Goal: Information Seeking & Learning: Learn about a topic

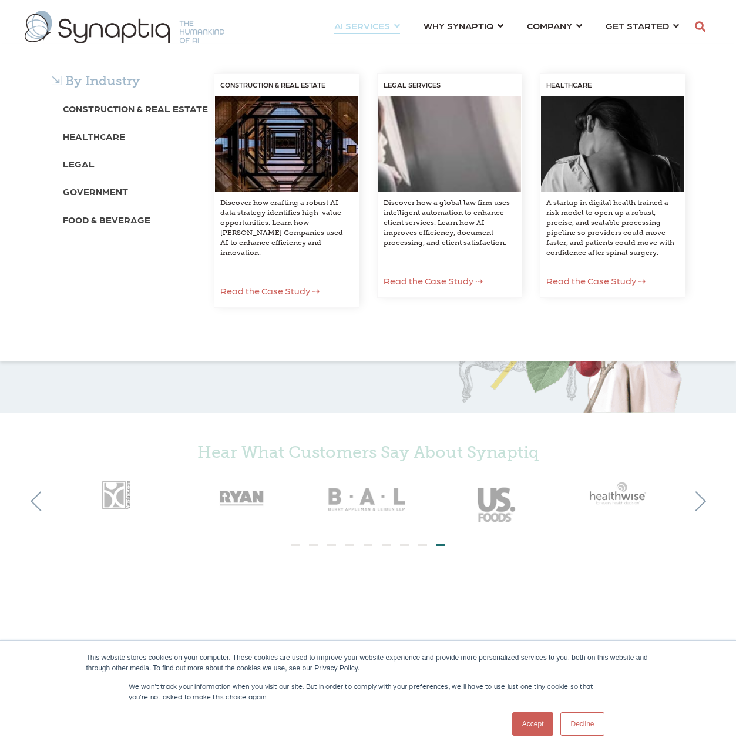
click at [351, 44] on div "⇲ By Industry Construction & Real Estate Healthcare Legal Government Food & Bev…" at bounding box center [368, 202] width 736 height 317
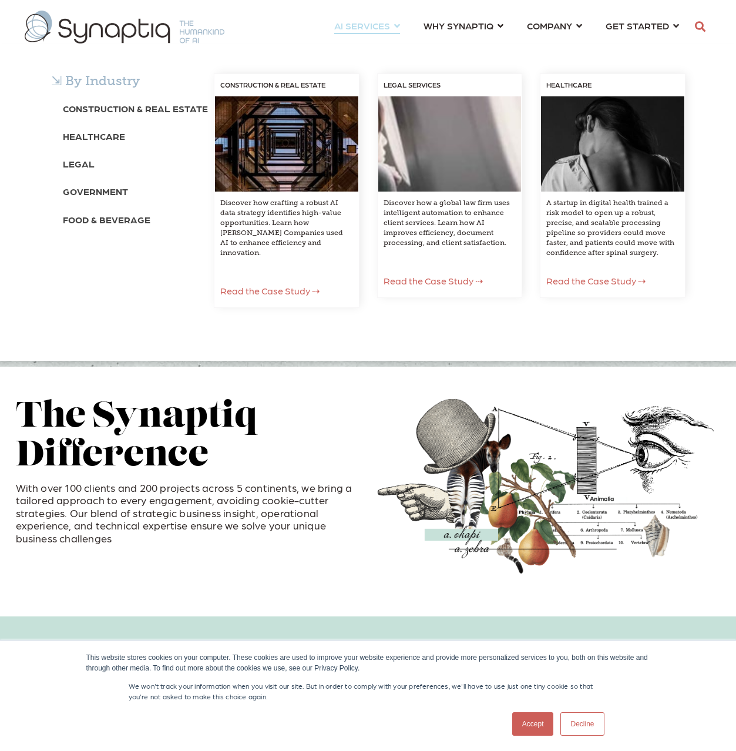
click at [343, 24] on span "AI SERVICES ⇲ By Industry Construction & Real Estate Healthcare Legal Governmen…" at bounding box center [362, 26] width 56 height 16
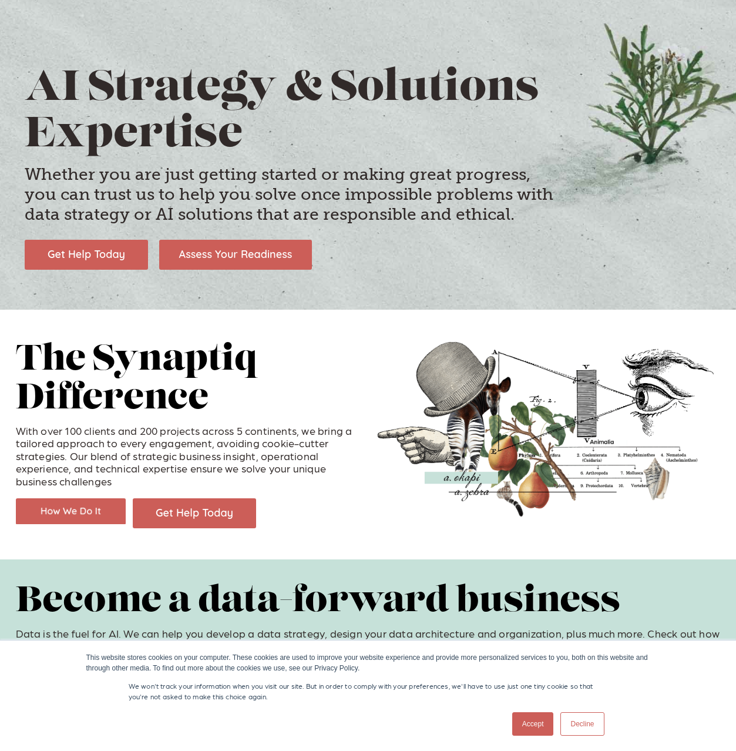
scroll to position [57, 0]
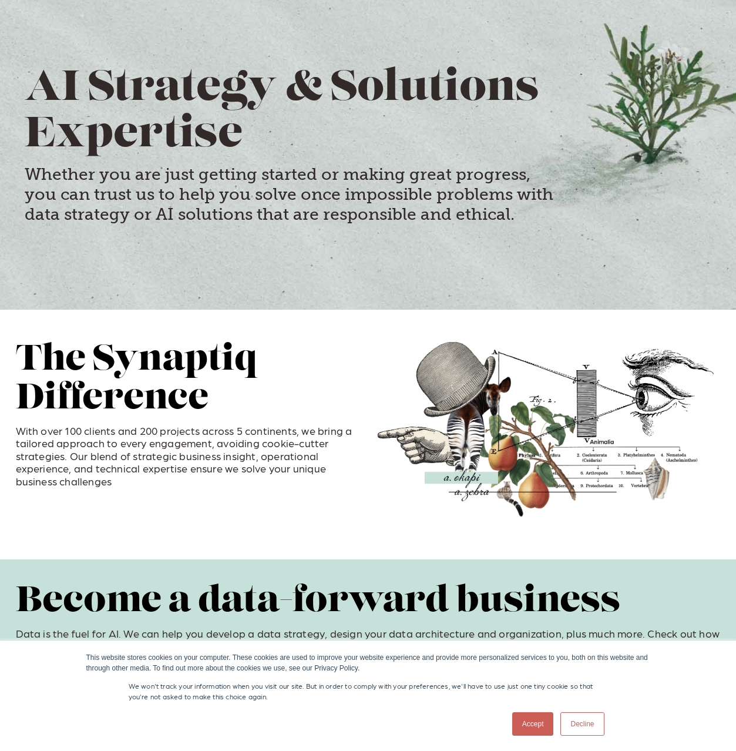
click at [524, 719] on link "Accept" at bounding box center [533, 724] width 42 height 24
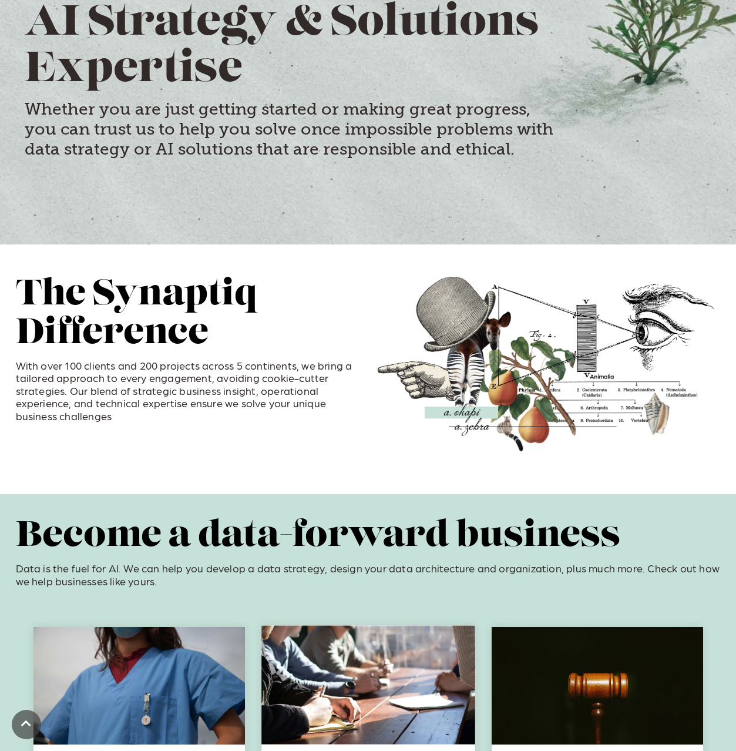
scroll to position [123, 0]
